Goal: Check status: Check status

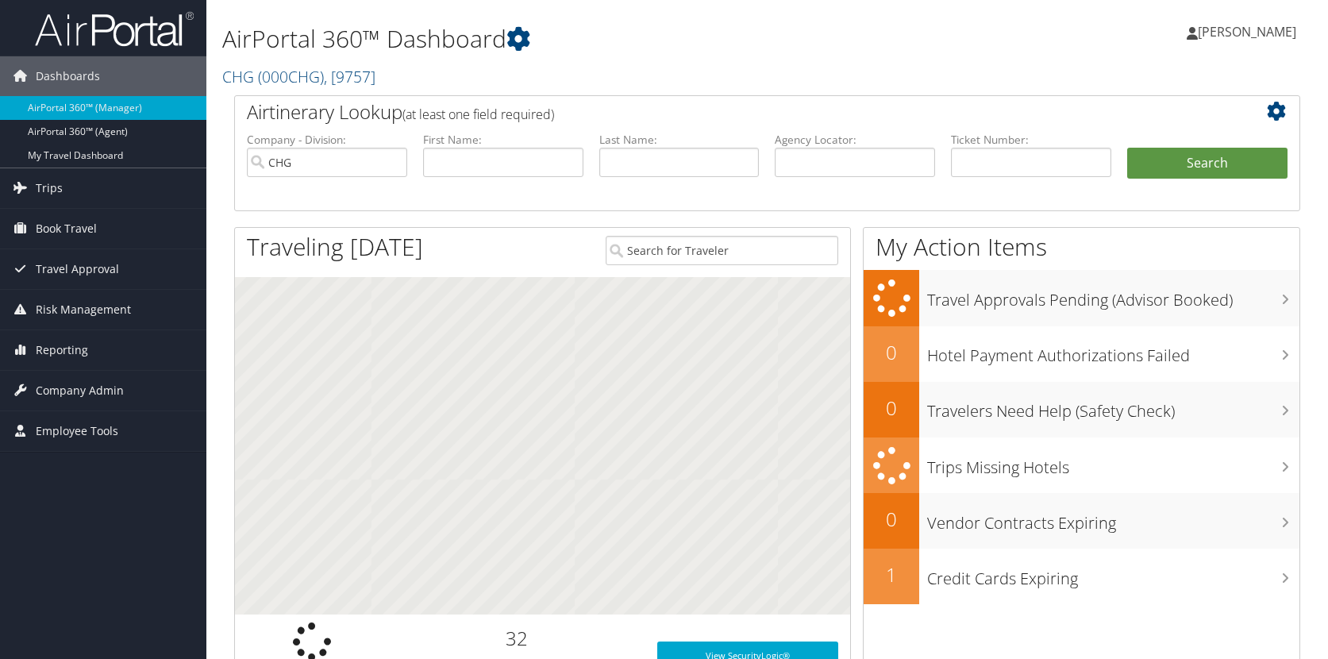
click at [512, 164] on input "text" at bounding box center [503, 162] width 160 height 29
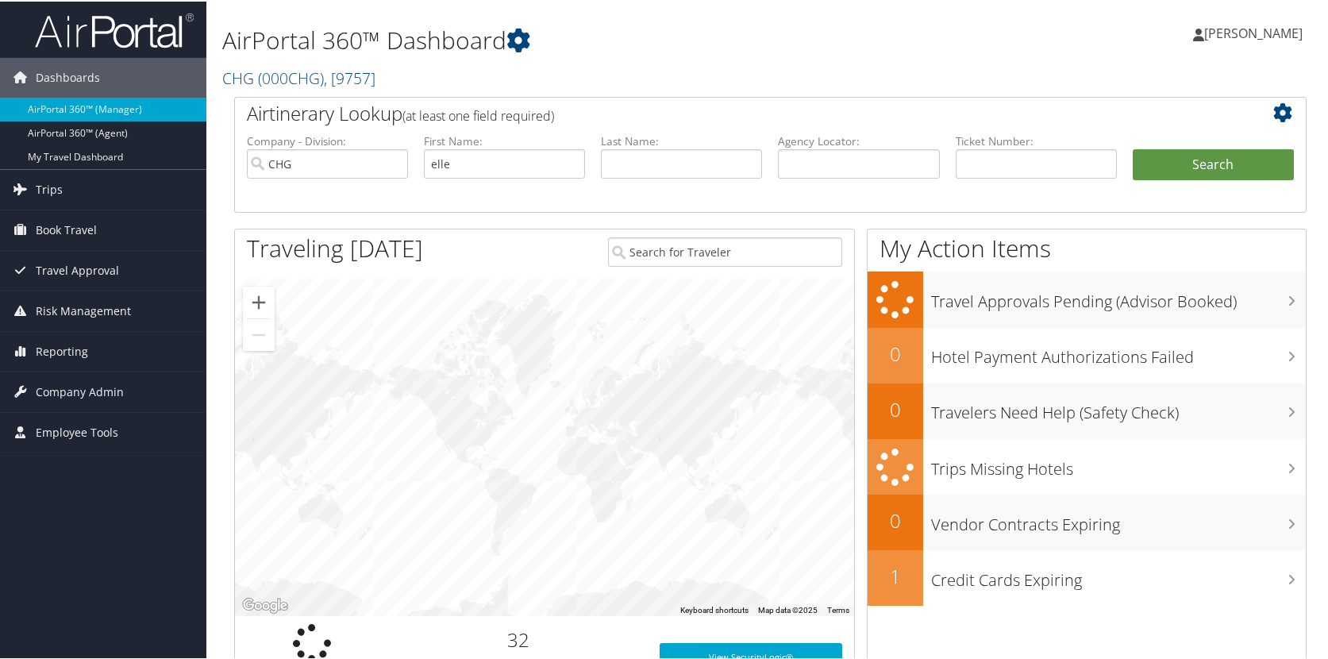
type input "elle"
type input "[PERSON_NAME]"
click at [1132, 148] on button "Search" at bounding box center [1212, 164] width 161 height 32
click at [498, 175] on input "text" at bounding box center [504, 162] width 161 height 29
type input "[PERSON_NAME]"
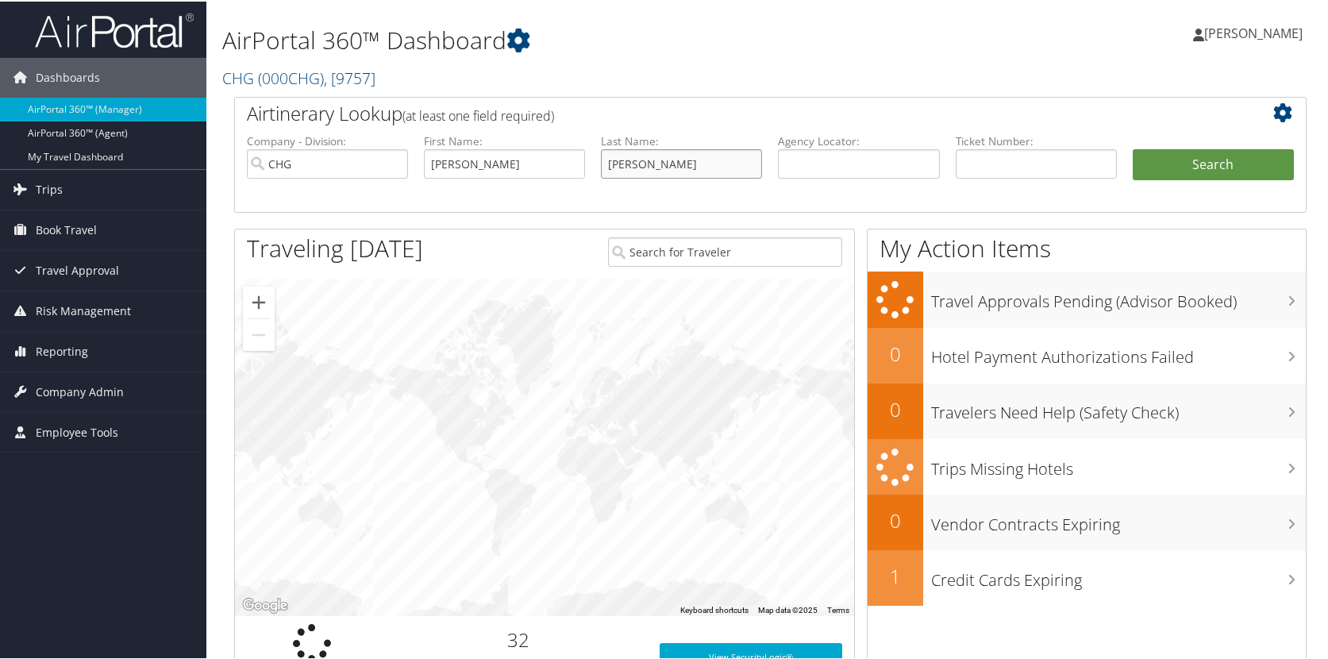
type input "[PERSON_NAME]"
click at [1132, 148] on button "Search" at bounding box center [1212, 164] width 161 height 32
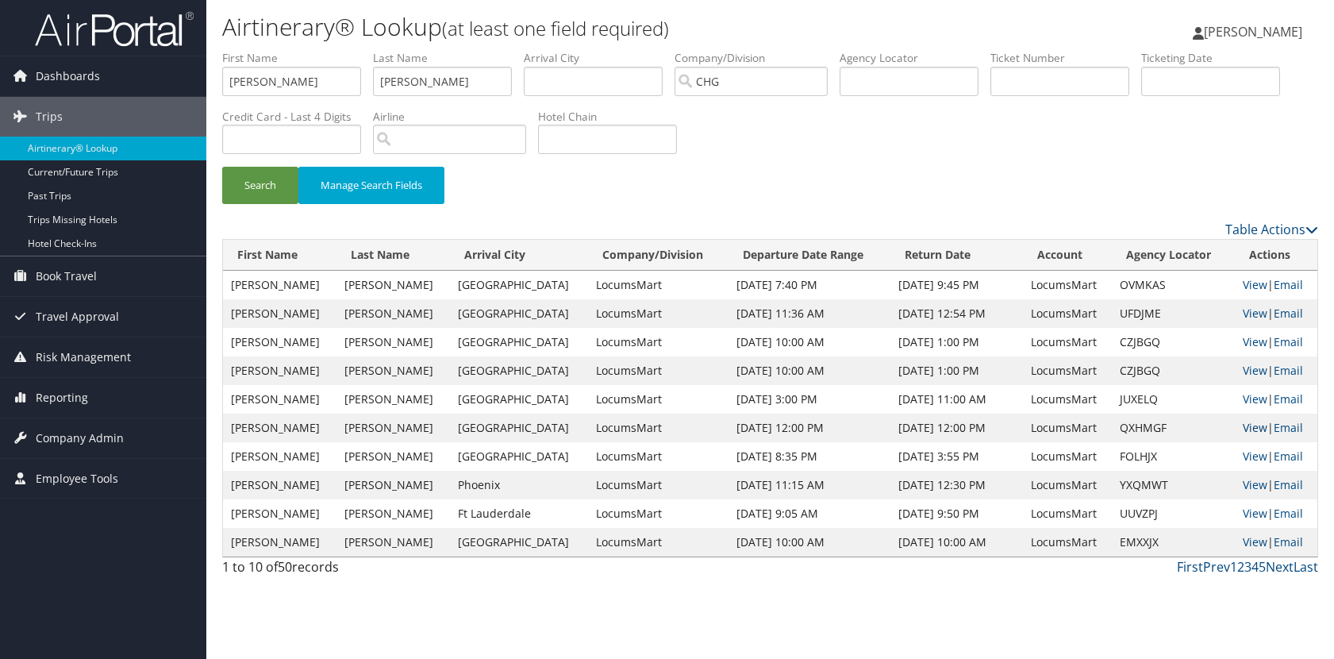
click at [1243, 427] on link "View" at bounding box center [1255, 427] width 25 height 15
click at [1252, 403] on link "View" at bounding box center [1255, 398] width 25 height 15
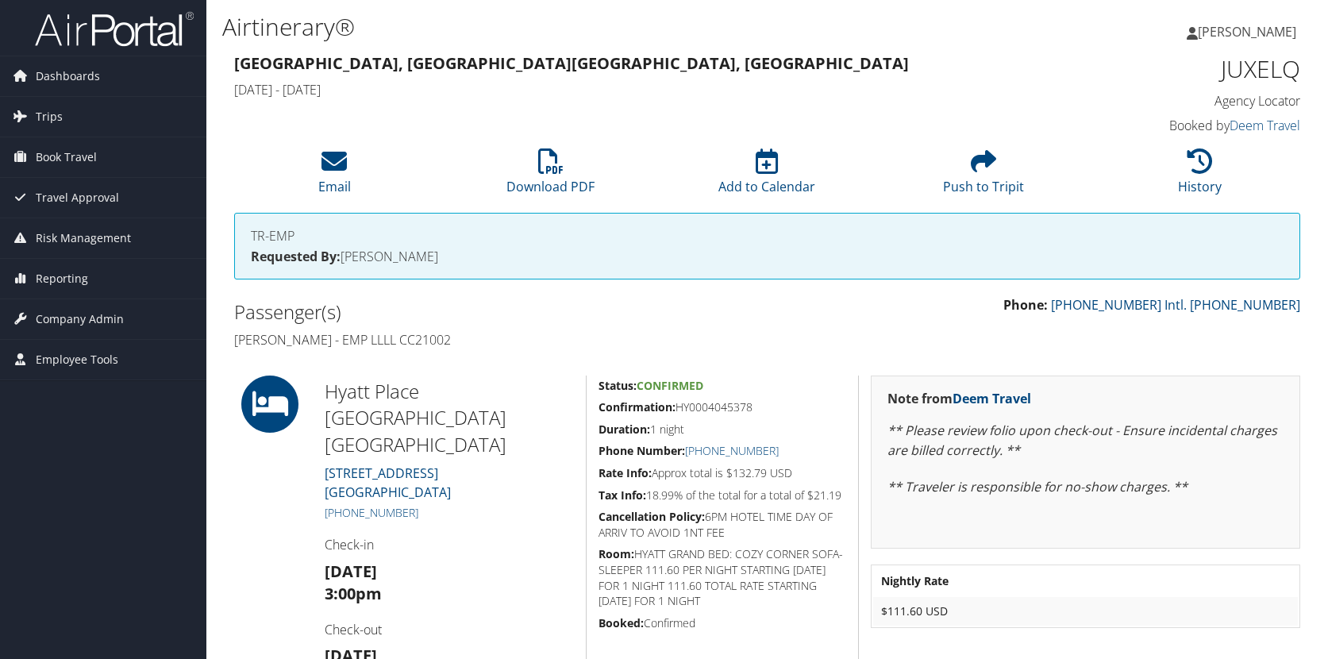
scroll to position [144, 0]
